Goal: Task Accomplishment & Management: Manage account settings

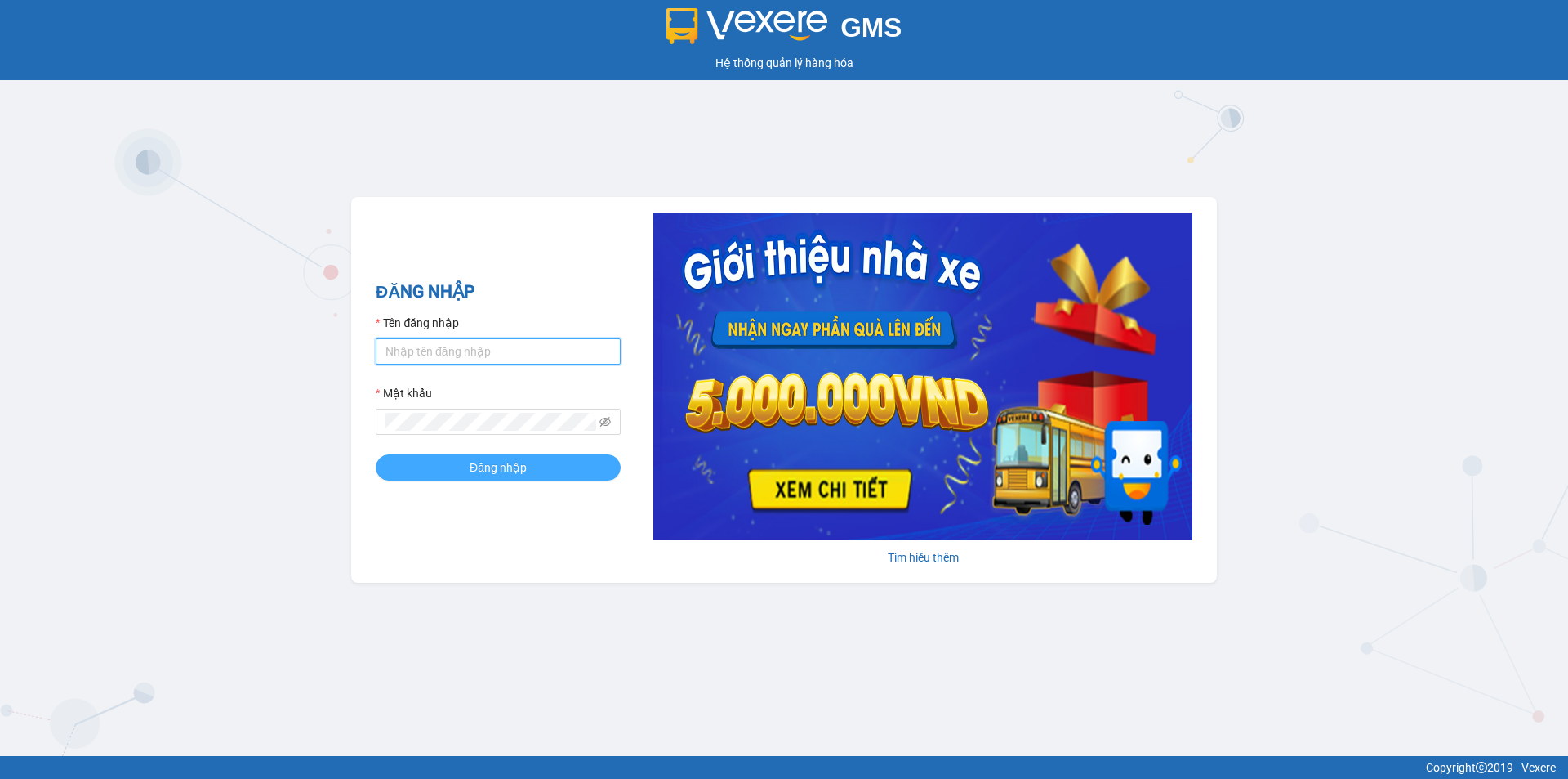
type input "ntyen.phiethoc"
click at [474, 472] on span "Đăng nhập" at bounding box center [499, 467] width 57 height 18
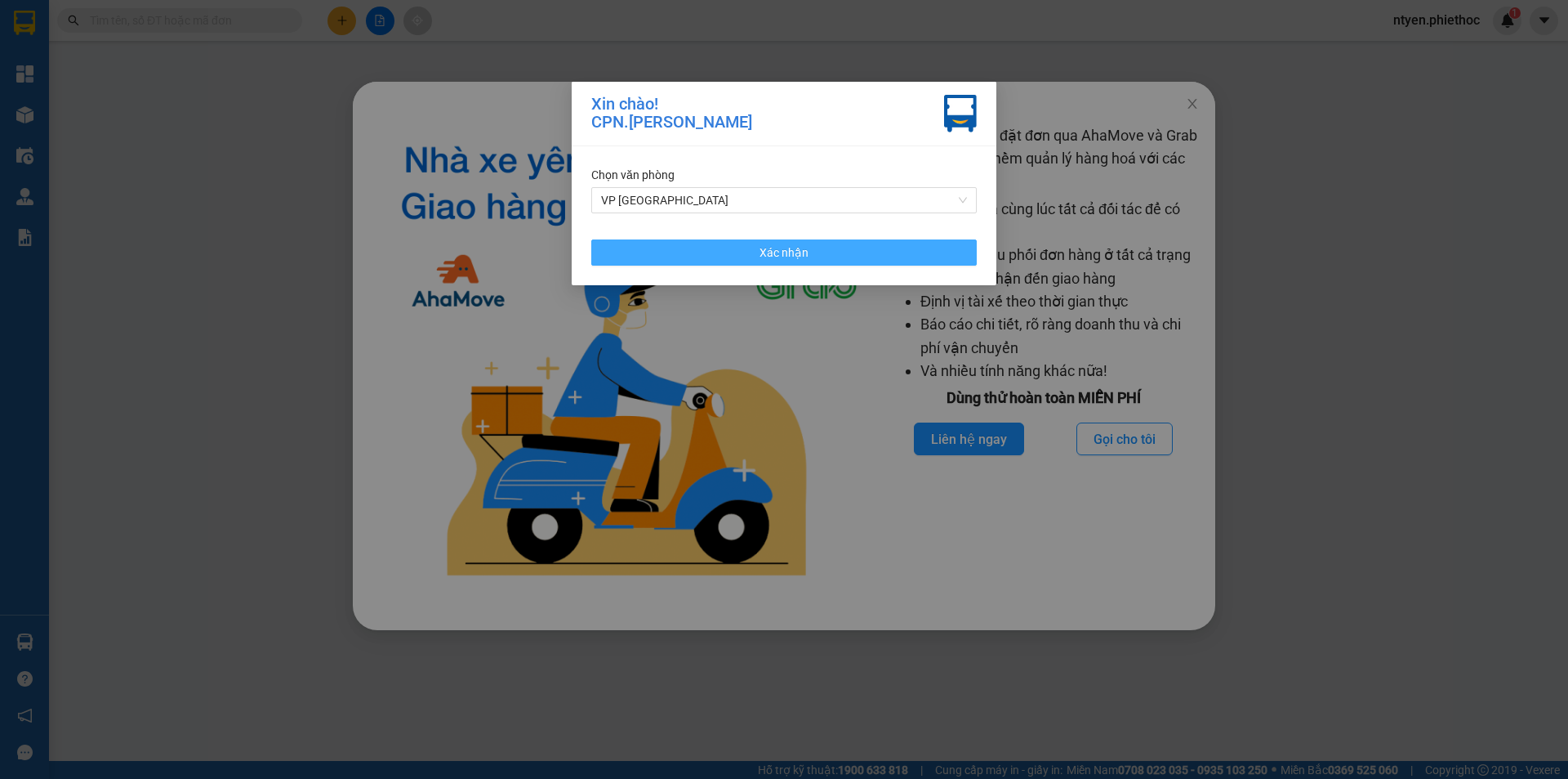
drag, startPoint x: 686, startPoint y: 245, endPoint x: 1219, endPoint y: 121, distance: 547.2
click at [686, 245] on button "Xác nhận" at bounding box center [784, 251] width 386 height 26
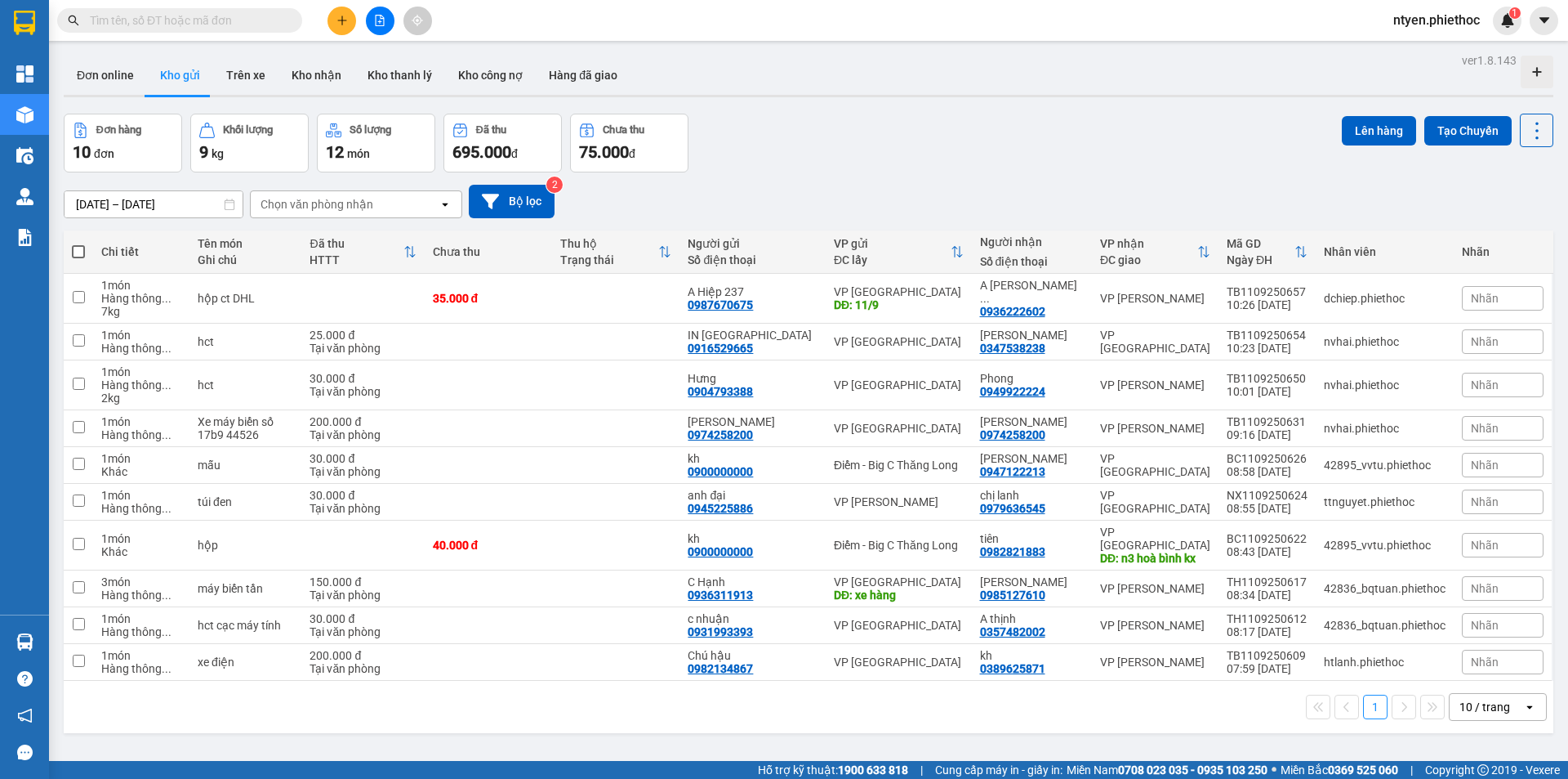
click at [236, 20] on input "text" at bounding box center [186, 20] width 193 height 18
paste input "NX1608251001"
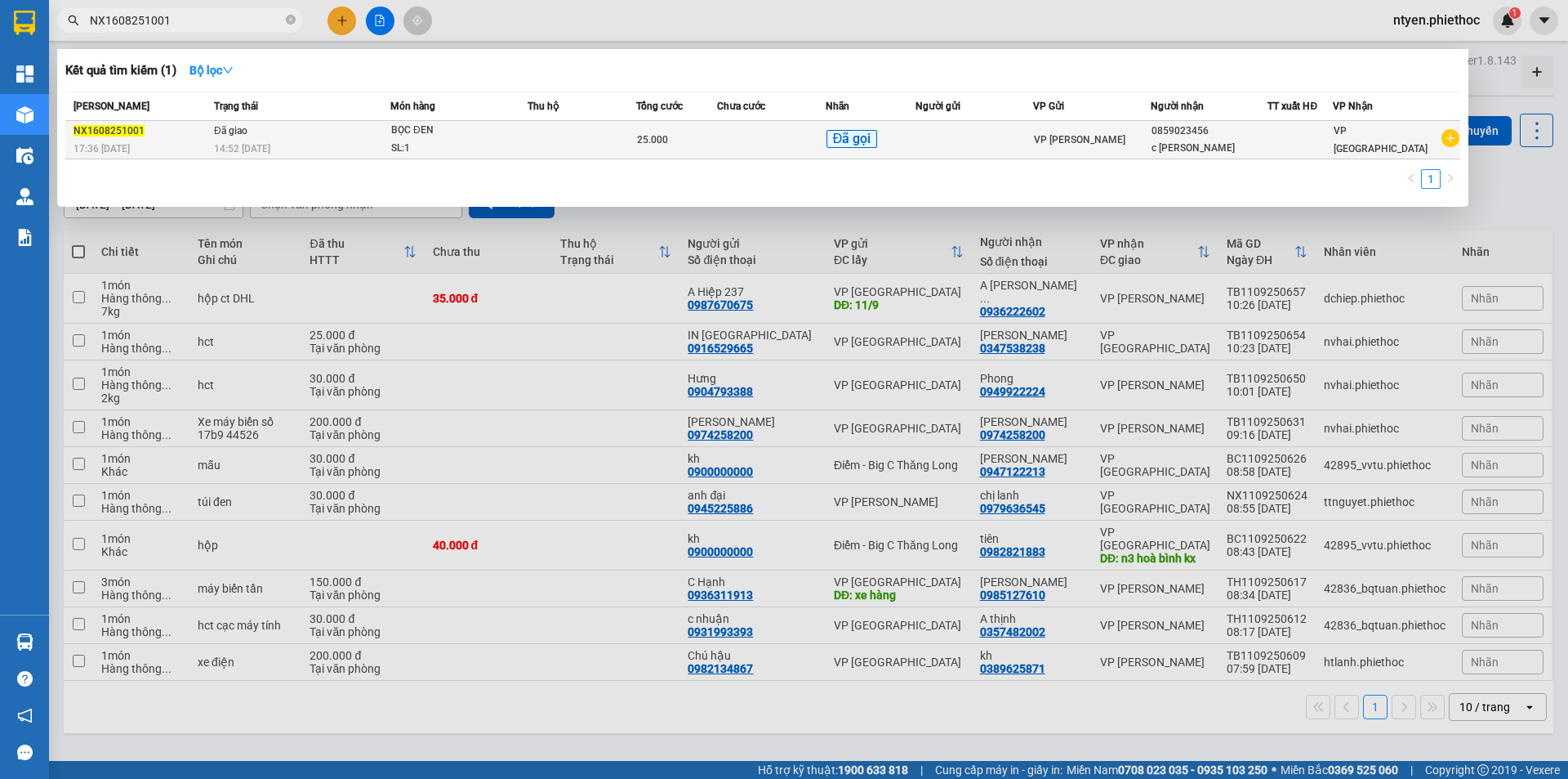
type input "NX1608251001"
click at [373, 144] on div "14:52 - 22/08" at bounding box center [302, 148] width 176 height 18
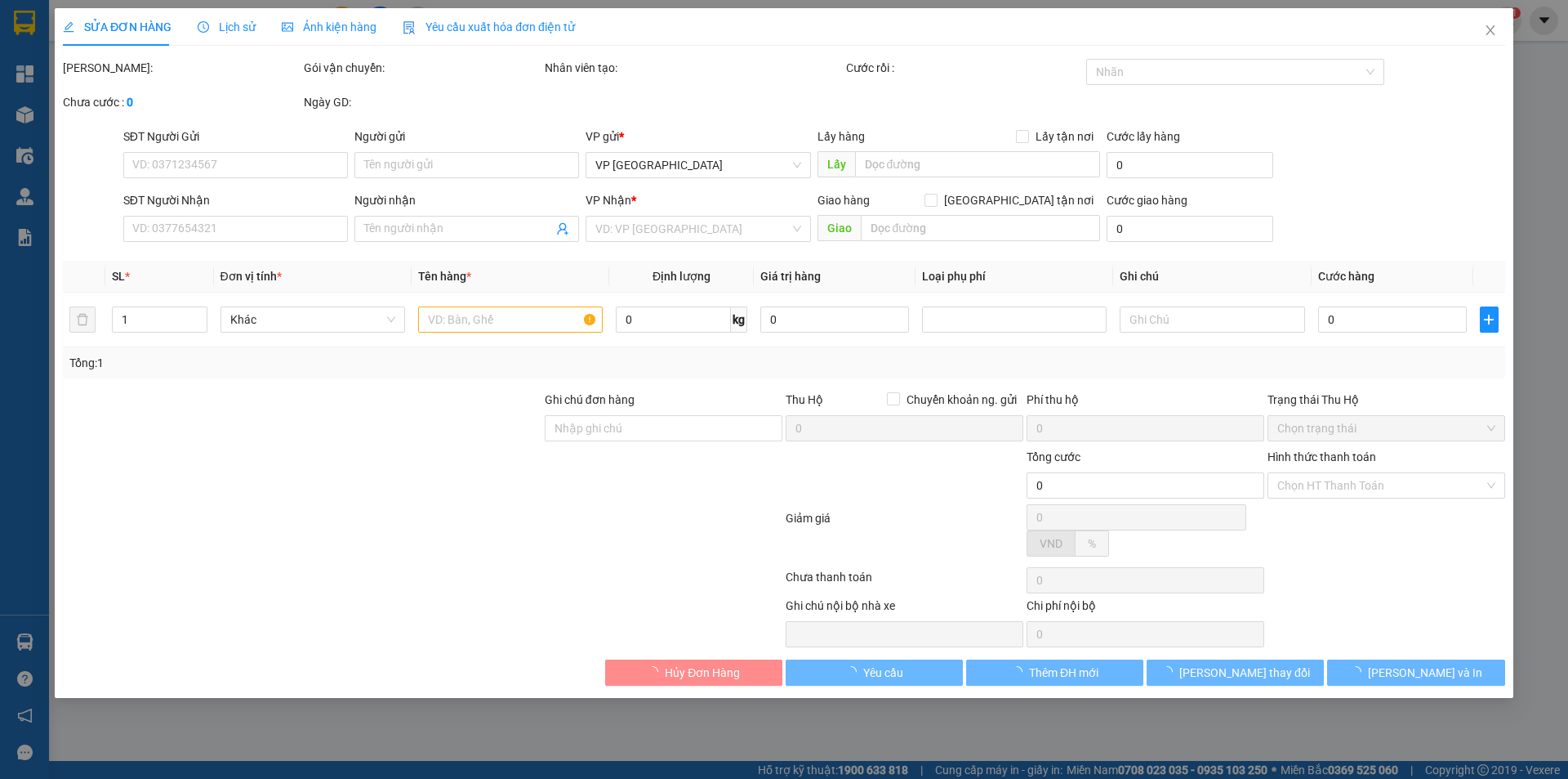
type input "0859023456"
type input "c Kim Anh"
type input "25.000"
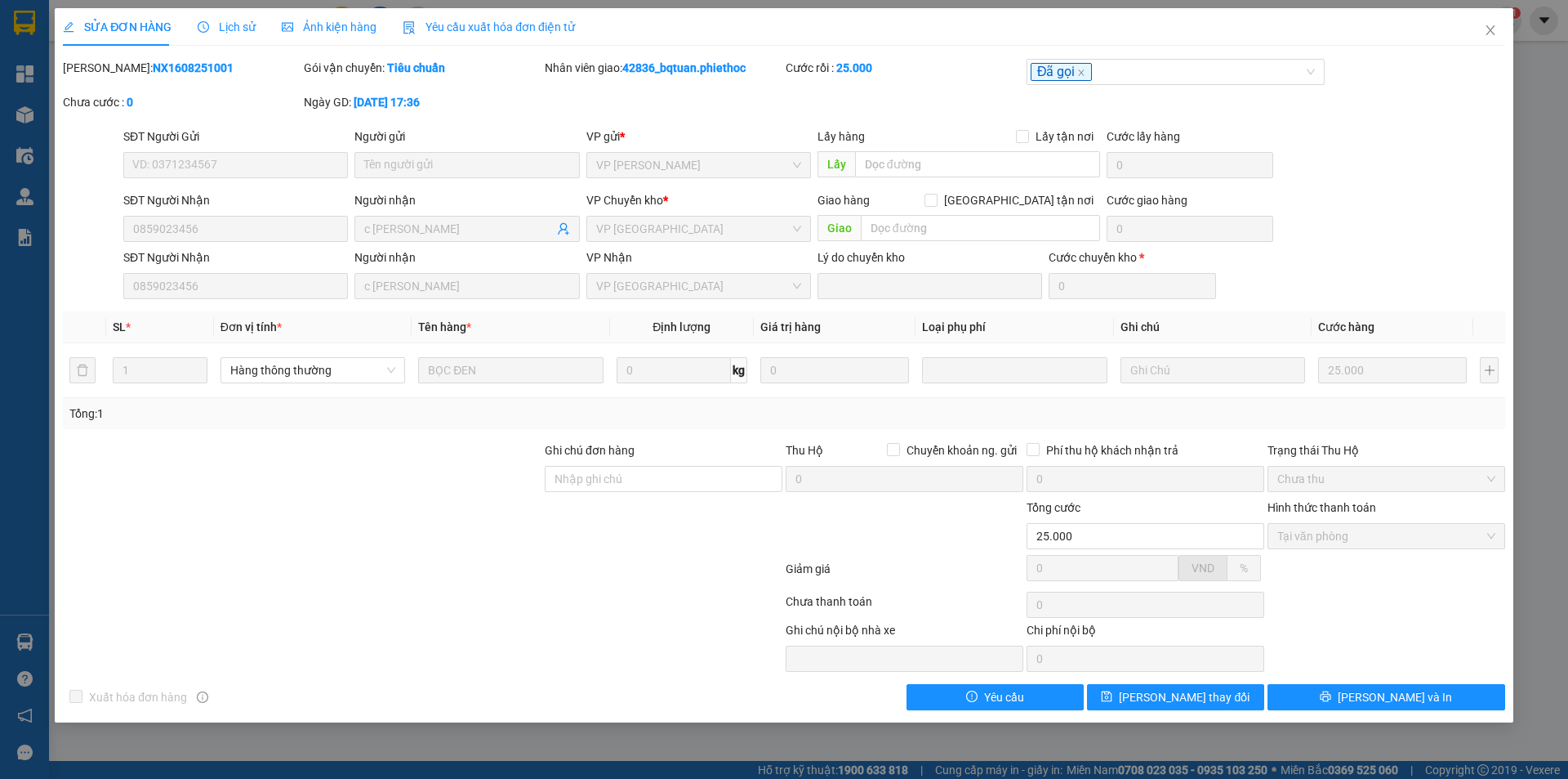
click at [234, 27] on span "Lịch sử" at bounding box center [226, 27] width 58 height 13
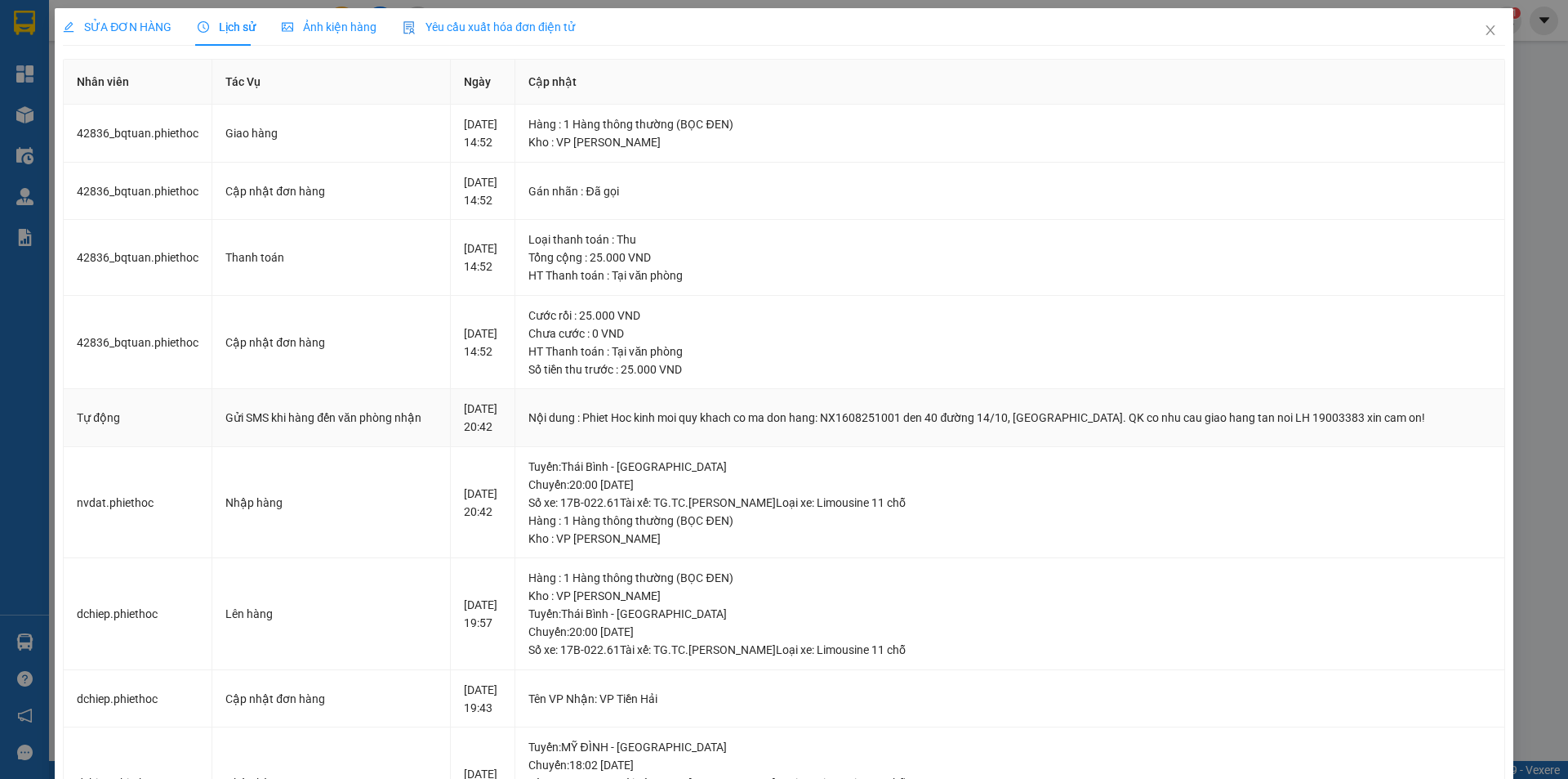
scroll to position [163, 0]
